Goal: Information Seeking & Learning: Learn about a topic

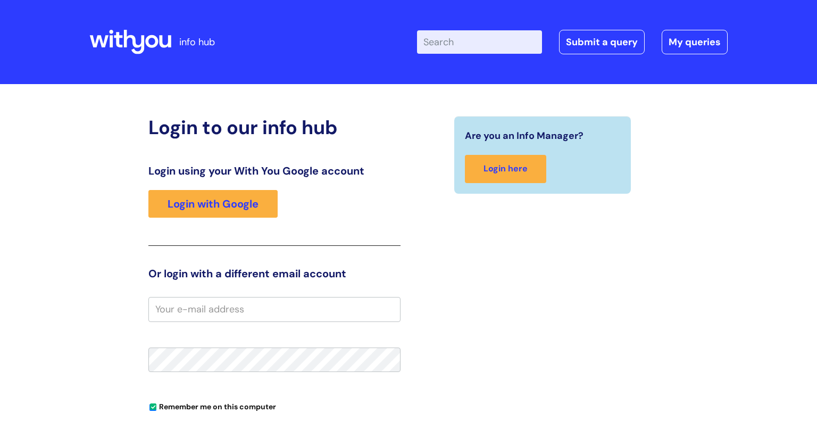
click at [298, 297] on input "email" at bounding box center [274, 309] width 252 height 24
click at [530, 40] on input "Enter your search term here..." at bounding box center [479, 41] width 125 height 23
type input "safe and effective practice"
click button "Search" at bounding box center [0, 0] width 0 height 0
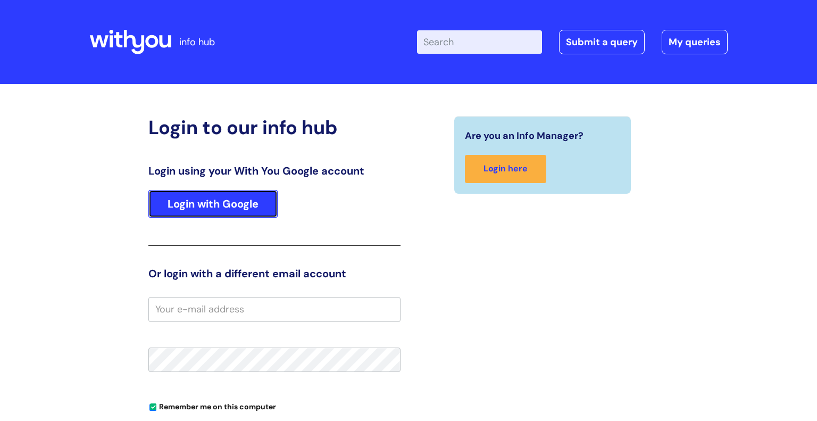
click at [195, 208] on link "Login with Google" at bounding box center [212, 204] width 129 height 28
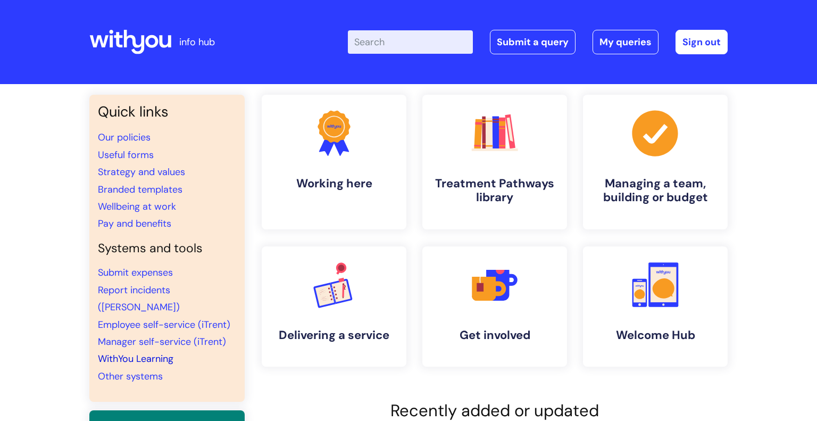
click at [143, 352] on link "WithYou Learning" at bounding box center [136, 358] width 76 height 13
